Goal: Task Accomplishment & Management: Manage account settings

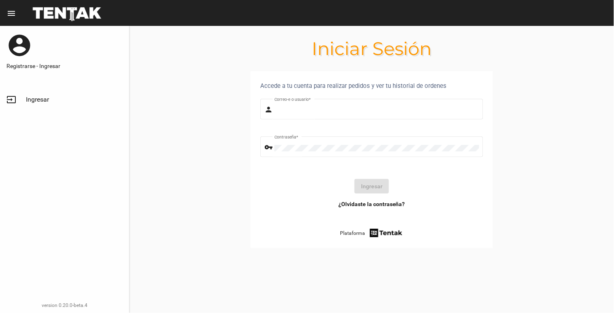
type input "[EMAIL_ADDRESS][DOMAIN_NAME]"
click at [385, 190] on button "Ingresar" at bounding box center [371, 186] width 34 height 15
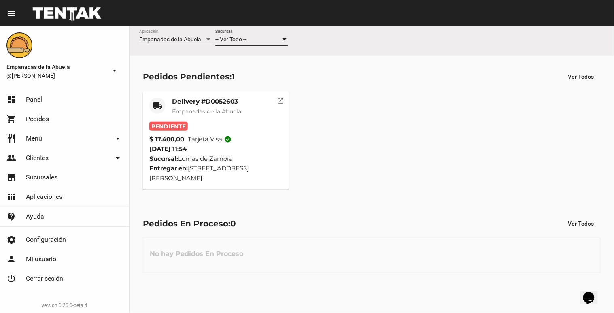
click at [281, 39] on div at bounding box center [284, 39] width 7 height 6
click at [263, 67] on span "Lomas de Zamora" at bounding box center [251, 73] width 73 height 17
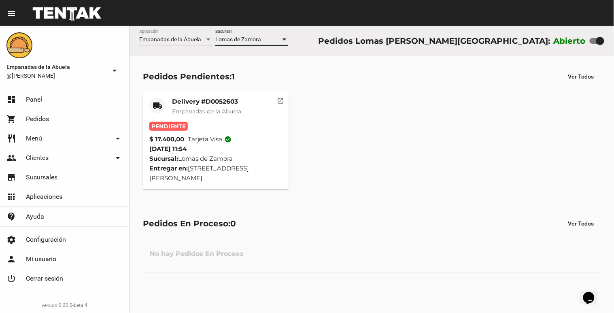
click at [230, 106] on div "Delivery #D0052603 Empanadas de la Abuela" at bounding box center [206, 109] width 69 height 24
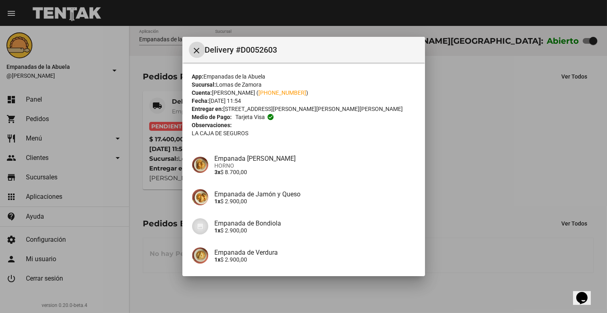
scroll to position [67, 0]
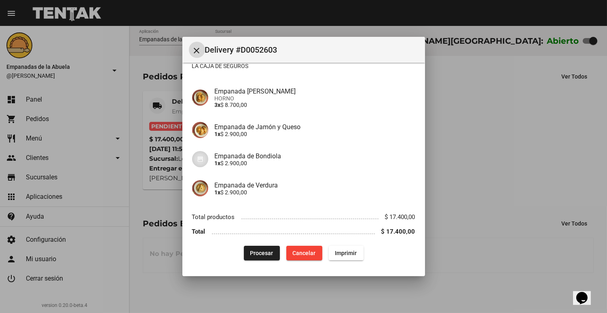
click at [339, 252] on span "Imprimir" at bounding box center [346, 253] width 22 height 6
click at [260, 250] on span "Procesar" at bounding box center [261, 253] width 23 height 6
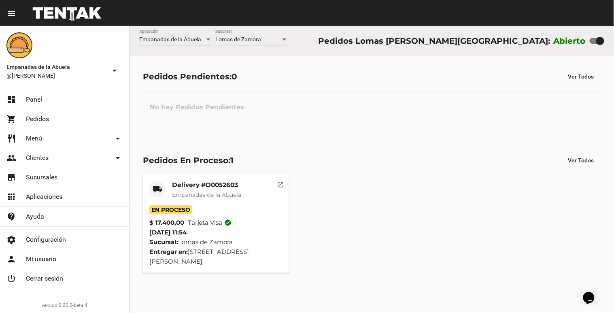
click at [198, 197] on span "Empanadas de la Abuela" at bounding box center [206, 194] width 69 height 7
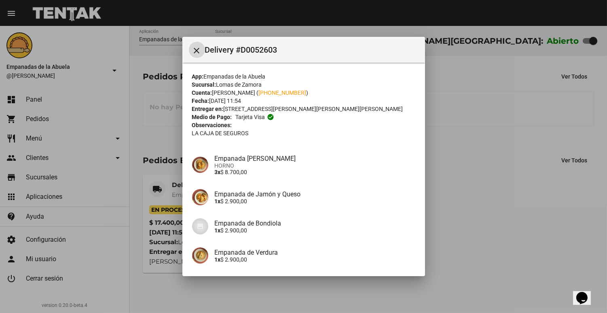
scroll to position [67, 0]
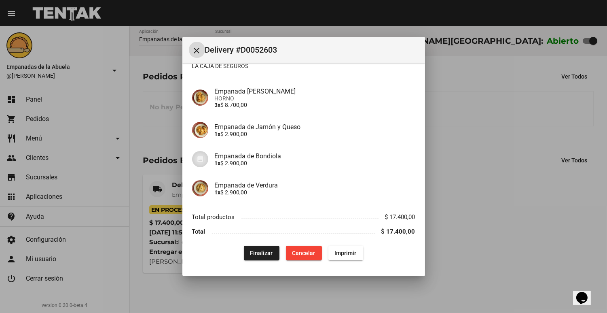
click at [265, 252] on span "Finalizar" at bounding box center [261, 253] width 23 height 6
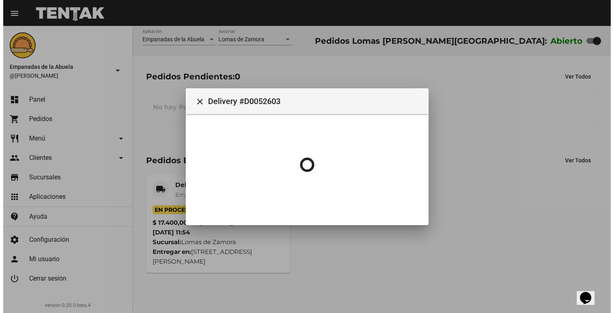
scroll to position [0, 0]
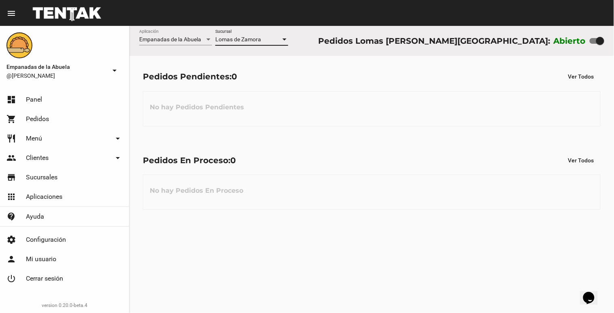
click at [286, 41] on div at bounding box center [284, 39] width 7 height 6
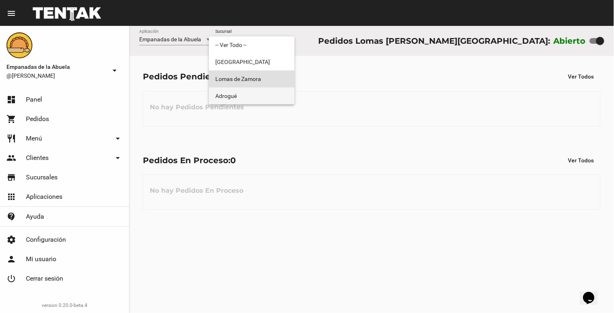
click at [275, 93] on span "Adrogué" at bounding box center [251, 95] width 73 height 17
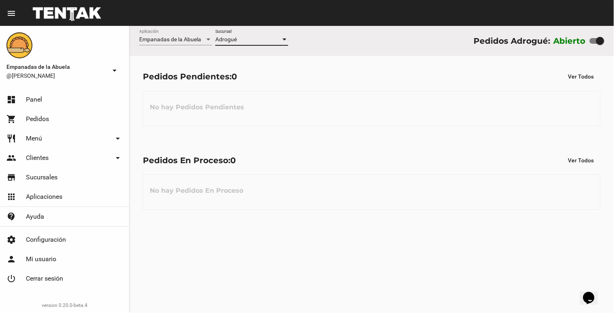
click at [287, 41] on div at bounding box center [284, 39] width 7 height 6
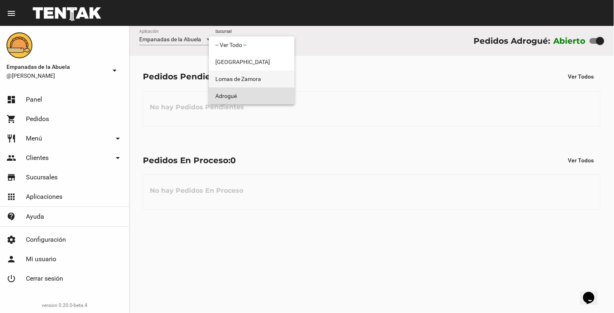
click at [276, 78] on span "Lomas de Zamora" at bounding box center [251, 78] width 73 height 17
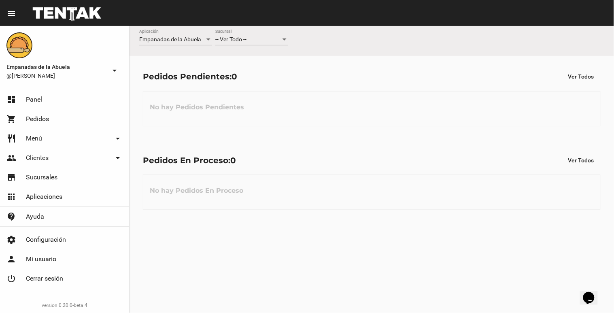
click at [284, 38] on div at bounding box center [284, 39] width 4 height 2
click at [282, 70] on span "Lomas de Zamora" at bounding box center [251, 73] width 73 height 17
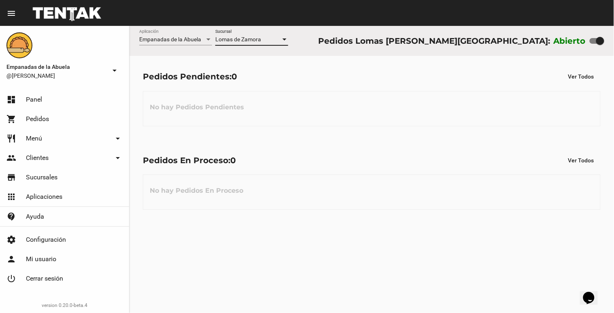
click at [281, 38] on div at bounding box center [284, 39] width 7 height 6
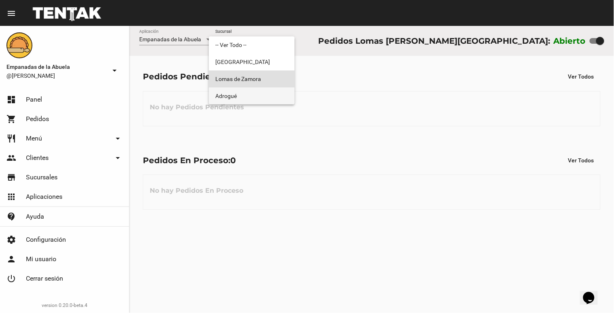
click at [278, 91] on span "Adrogué" at bounding box center [251, 95] width 73 height 17
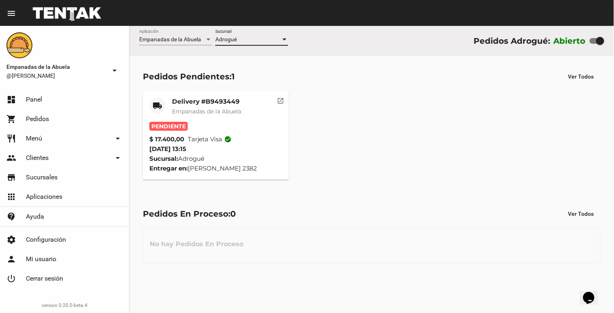
click at [285, 40] on div at bounding box center [284, 39] width 4 height 2
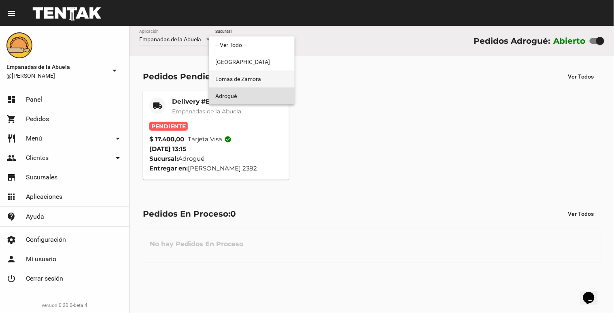
click at [277, 76] on span "Lomas de Zamora" at bounding box center [251, 78] width 73 height 17
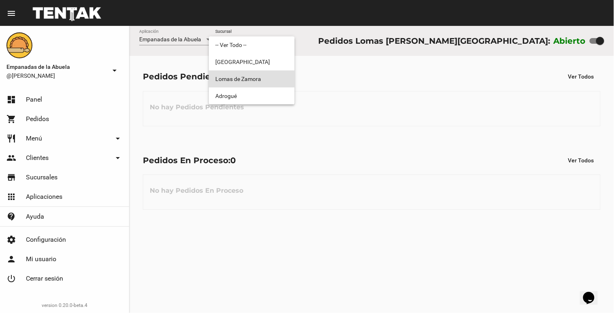
click at [274, 77] on span "Lomas de Zamora" at bounding box center [251, 78] width 73 height 17
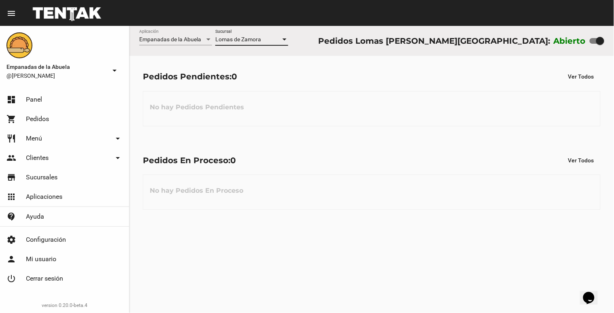
click at [462, 41] on div at bounding box center [600, 41] width 8 height 8
click at [462, 44] on input "checkbox" at bounding box center [593, 44] width 0 height 0
checkbox input "false"
